Goal: Find specific page/section

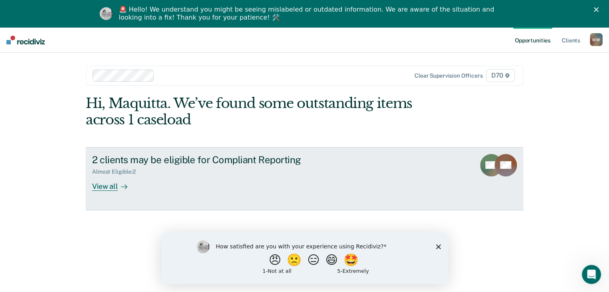
click at [121, 185] on icon at bounding box center [124, 187] width 6 height 6
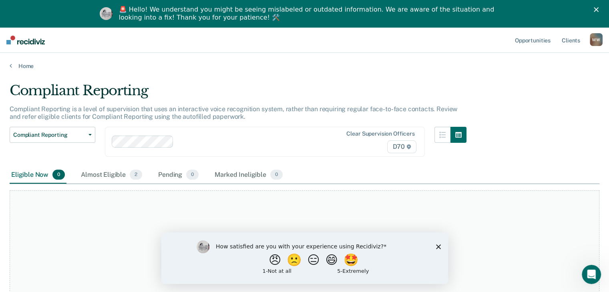
click at [438, 247] on polygon "Close survey" at bounding box center [438, 246] width 5 height 5
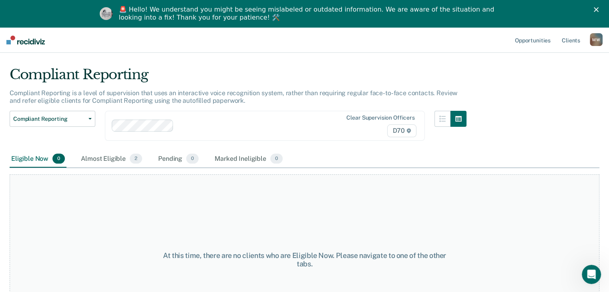
scroll to position [68, 0]
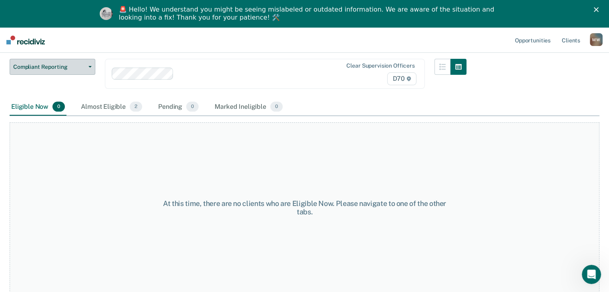
click at [88, 68] on button "Compliant Reporting" at bounding box center [53, 67] width 86 height 16
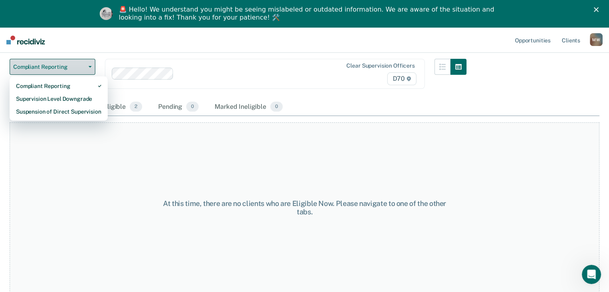
click at [88, 68] on button "Compliant Reporting" at bounding box center [53, 67] width 86 height 16
